Goal: Task Accomplishment & Management: Use online tool/utility

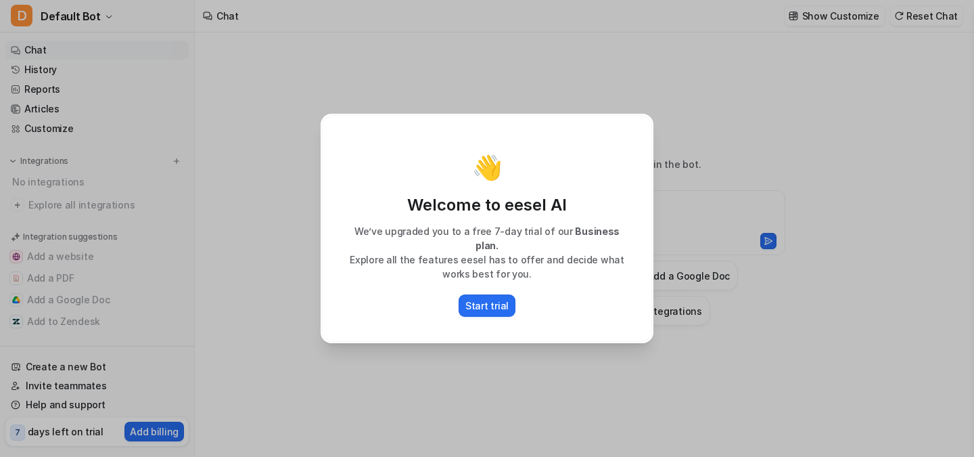
click at [455, 370] on div "👋 Welcome to eesel AI We’ve upgraded you to a free 7-day trial of our Business …" at bounding box center [487, 228] width 355 height 457
click at [601, 53] on div "👋 Welcome to eesel AI We’ve upgraded you to a free 7-day trial of our Business …" at bounding box center [487, 228] width 355 height 457
click at [475, 303] on p "Start trial" at bounding box center [486, 305] width 43 height 14
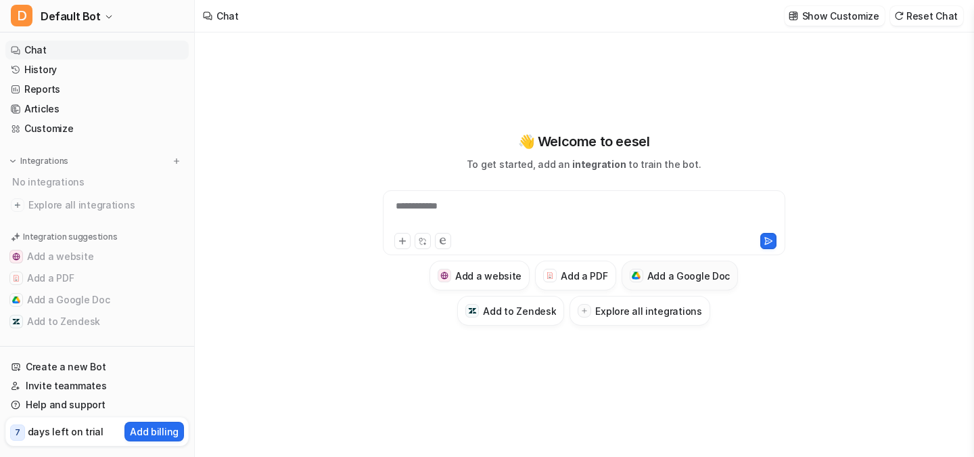
click at [643, 269] on button "Add a Google Doc" at bounding box center [680, 275] width 117 height 30
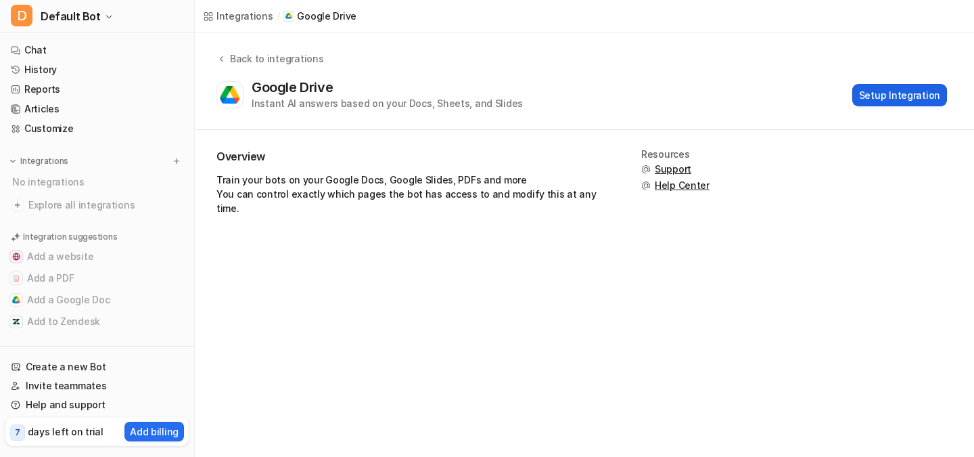
click at [871, 96] on button "Setup Integration" at bounding box center [900, 95] width 95 height 22
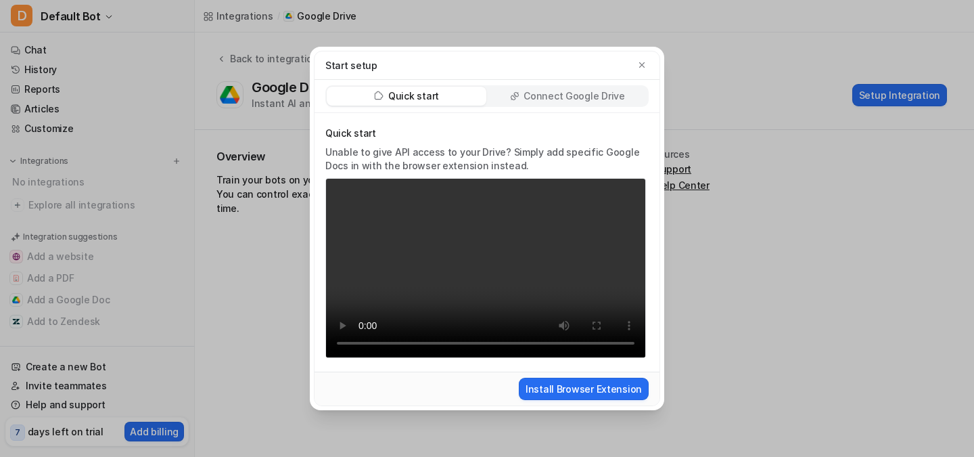
click at [581, 105] on div "Connect Google Drive" at bounding box center [568, 96] width 160 height 19
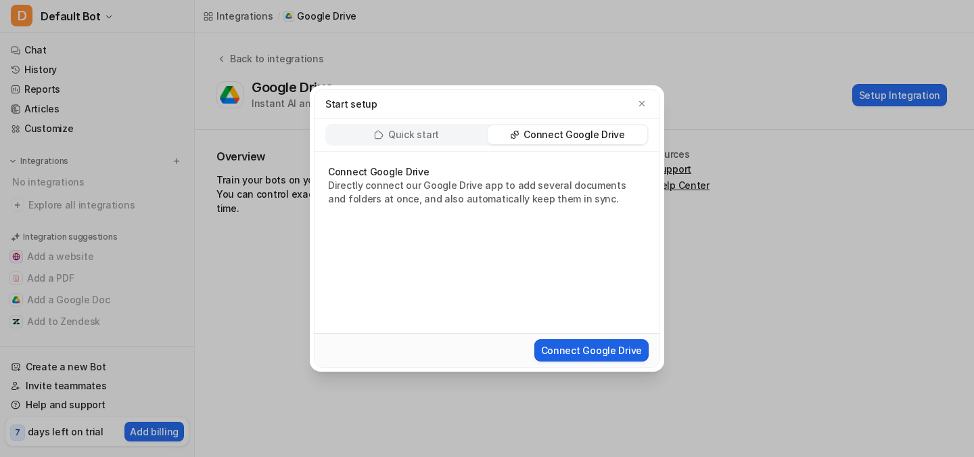
click at [606, 344] on button "Connect Google Drive" at bounding box center [592, 350] width 114 height 22
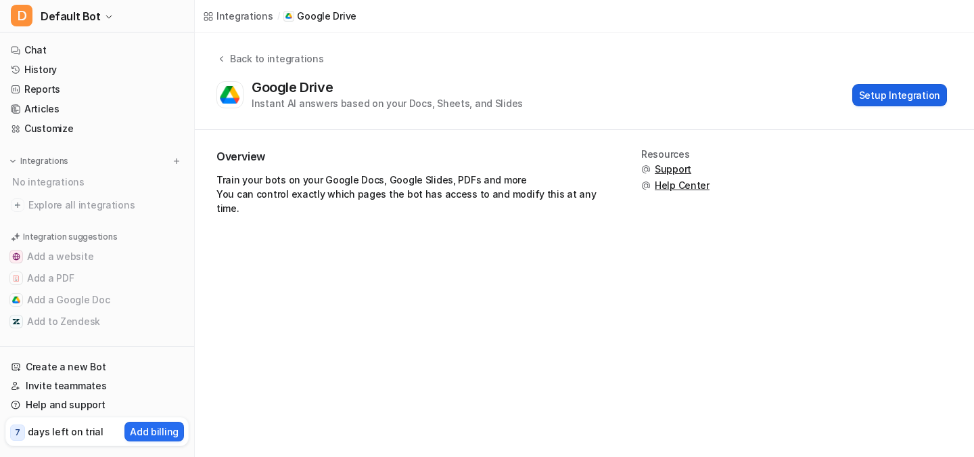
click at [914, 90] on button "Setup Integration" at bounding box center [900, 95] width 95 height 22
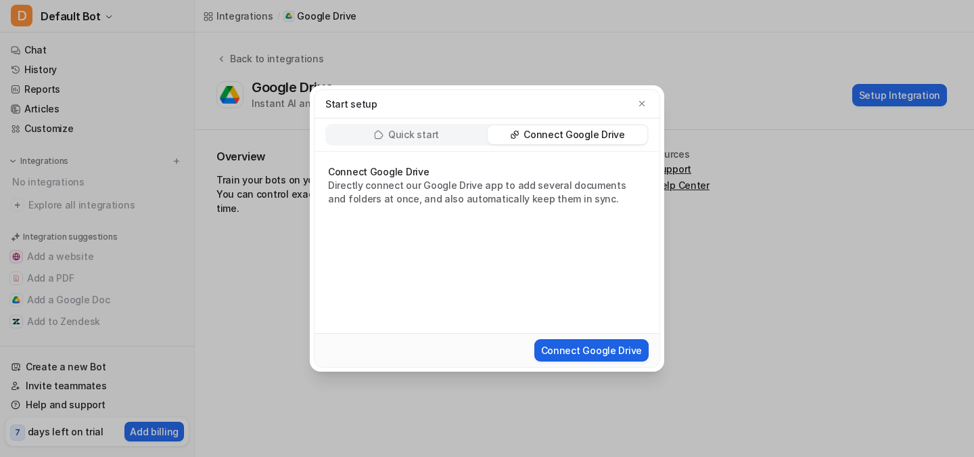
click at [612, 346] on button "Connect Google Drive" at bounding box center [592, 350] width 114 height 22
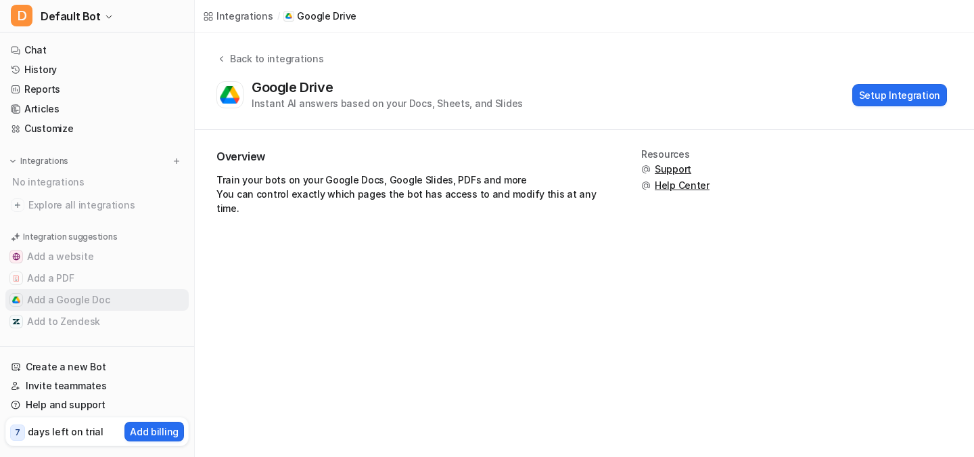
click at [89, 306] on button "Add a Google Doc" at bounding box center [96, 300] width 183 height 22
click at [235, 60] on div "Back to integrations" at bounding box center [274, 58] width 97 height 14
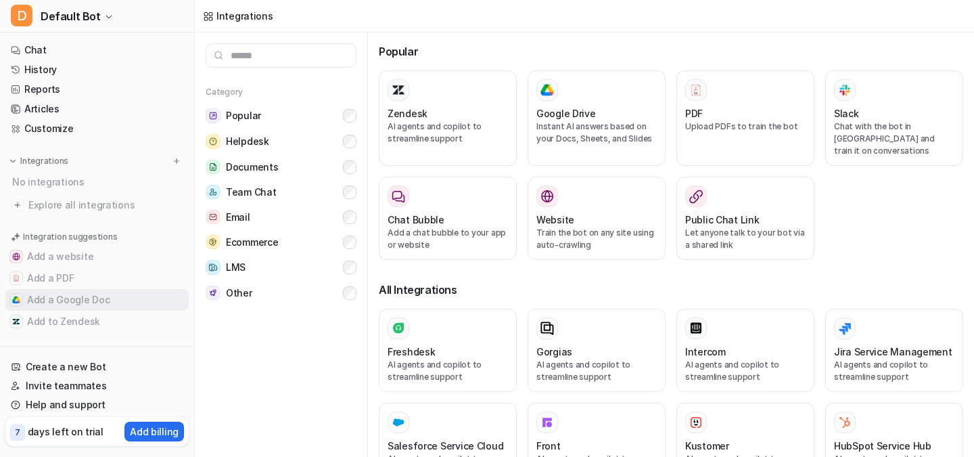
click at [114, 298] on button "Add a Google Doc" at bounding box center [96, 300] width 183 height 22
